Goal: Task Accomplishment & Management: Manage account settings

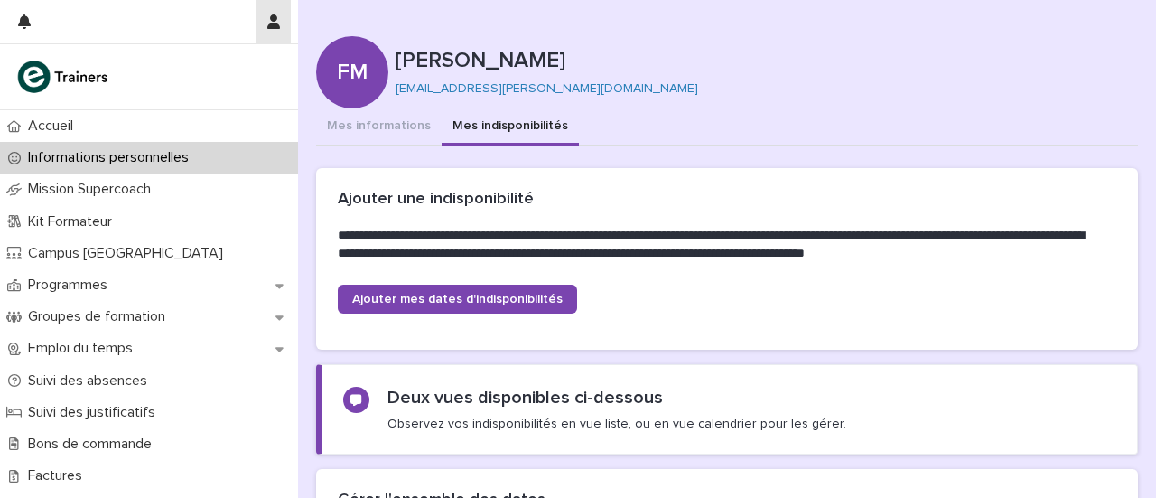
click at [270, 15] on icon "button" at bounding box center [273, 21] width 13 height 14
click at [717, 82] on div at bounding box center [578, 249] width 1156 height 498
click at [272, 19] on icon "button" at bounding box center [273, 21] width 13 height 14
click at [186, 71] on p "Log Out" at bounding box center [221, 76] width 114 height 31
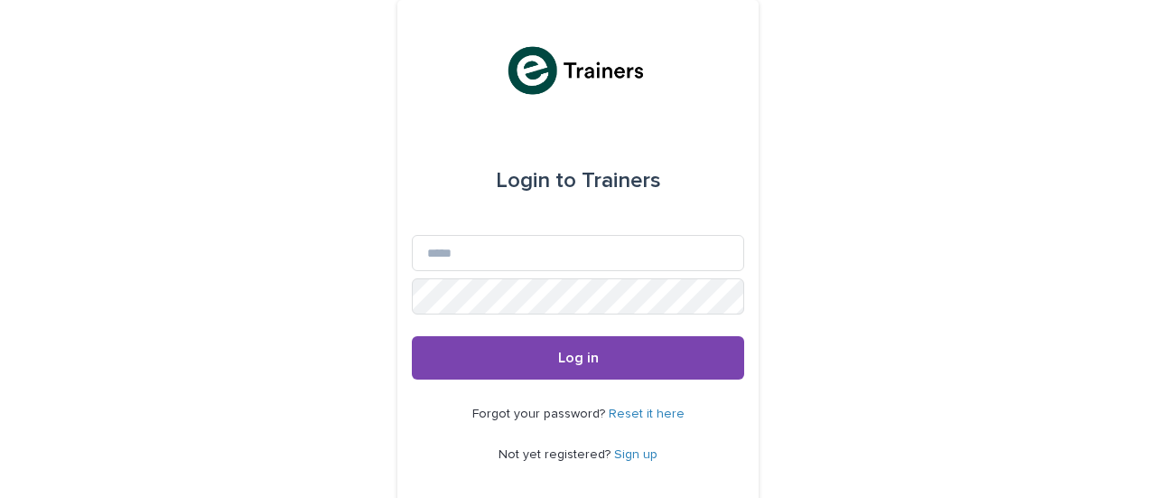
scroll to position [57, 0]
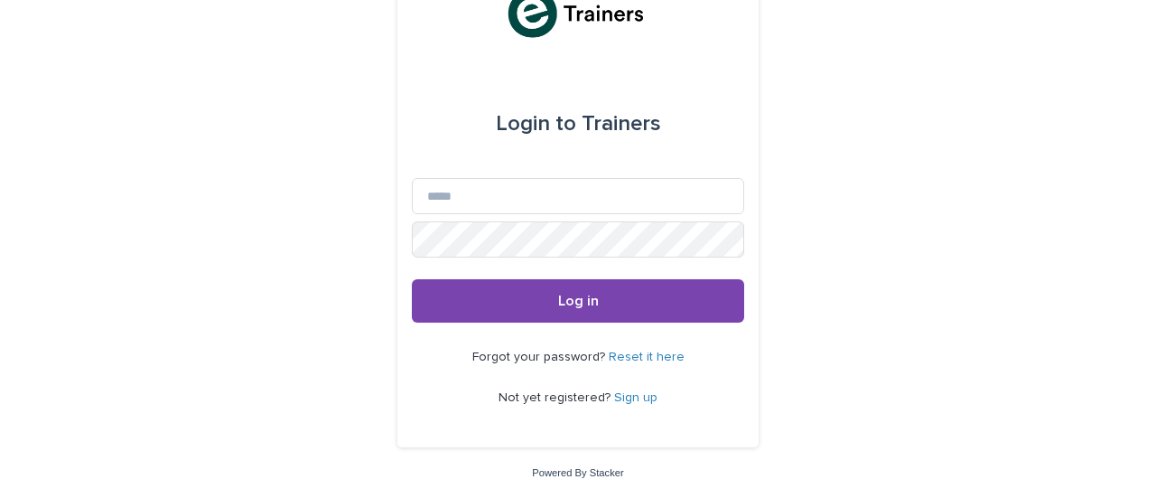
click at [619, 393] on link "Sign up" at bounding box center [635, 397] width 43 height 13
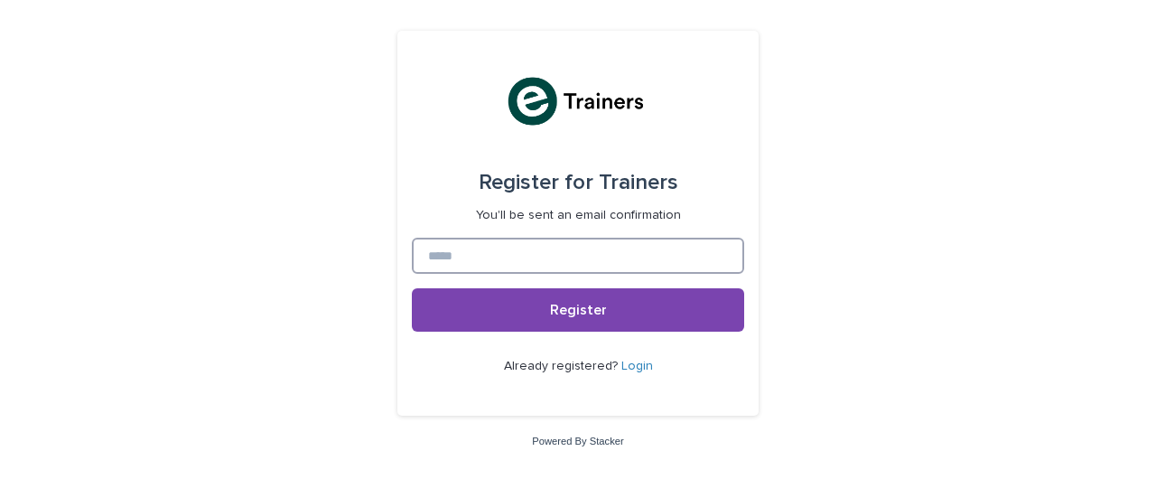
click at [567, 251] on input at bounding box center [578, 256] width 332 height 36
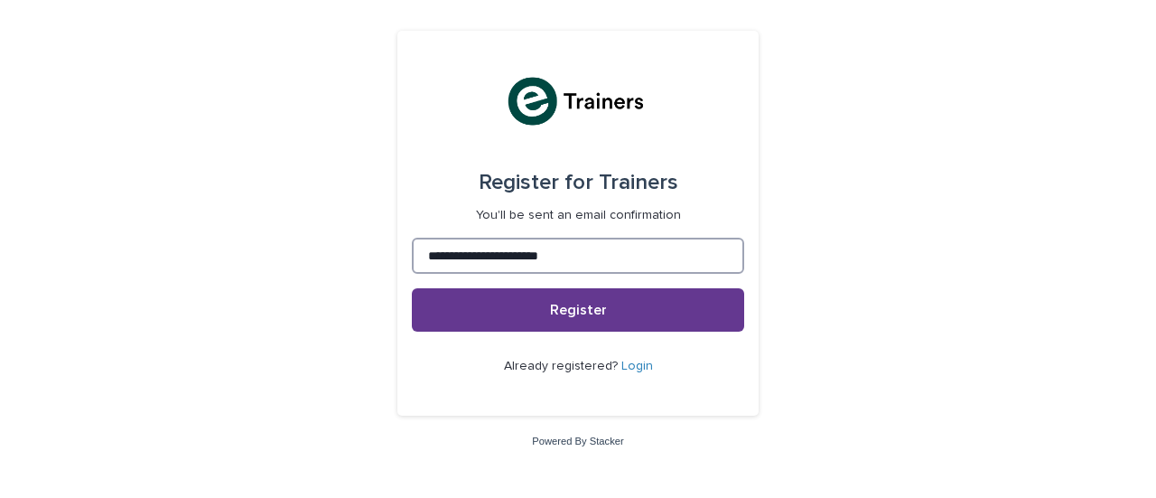
type input "**********"
click at [576, 312] on span "Register" at bounding box center [578, 310] width 57 height 14
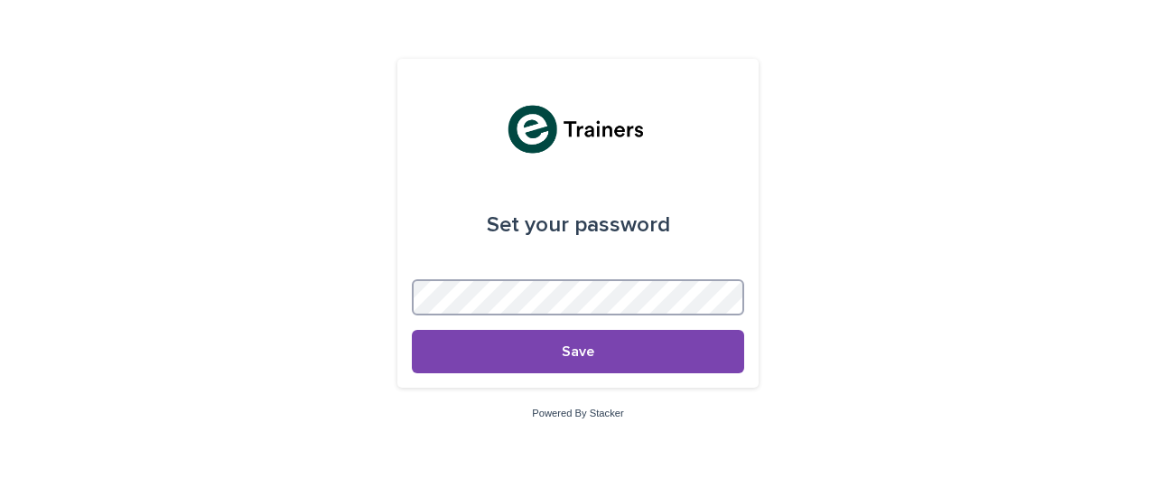
click at [0, 497] on com-1password-button at bounding box center [0, 498] width 0 height 0
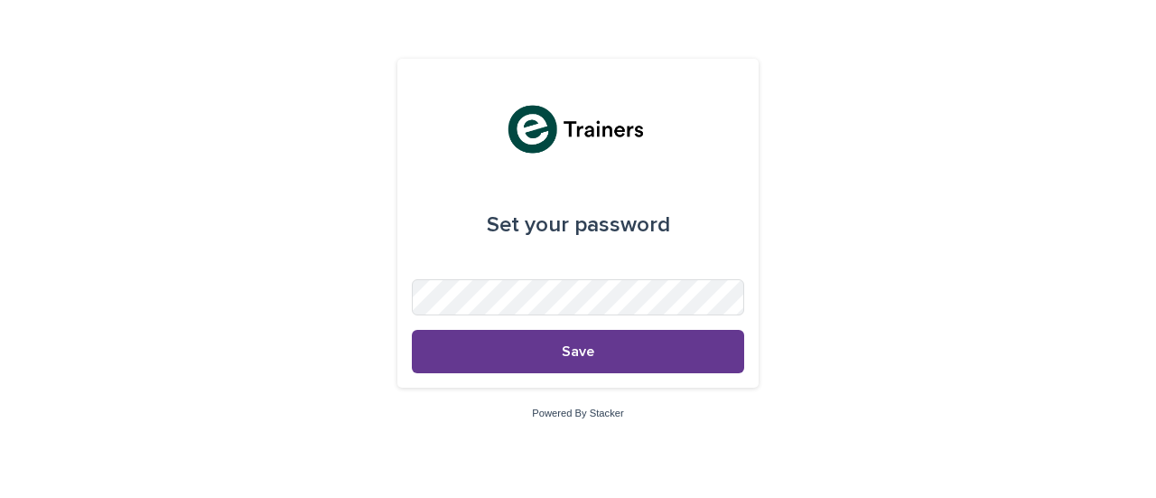
click at [586, 351] on span "Save" at bounding box center [578, 351] width 33 height 14
